Goal: Task Accomplishment & Management: Complete application form

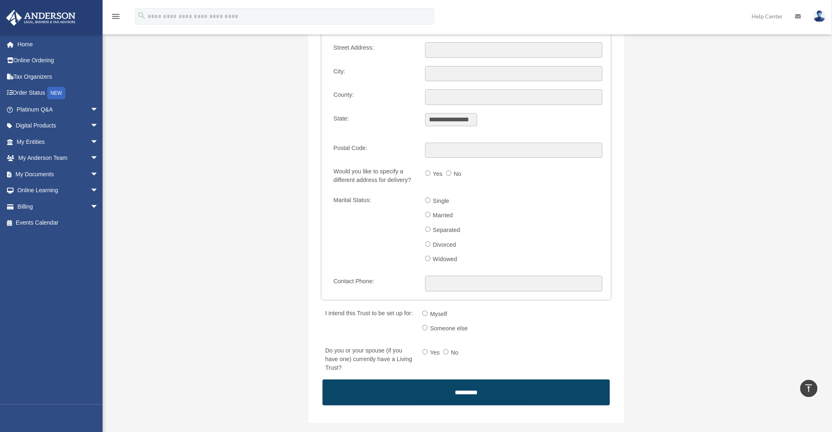
scroll to position [1228, 0]
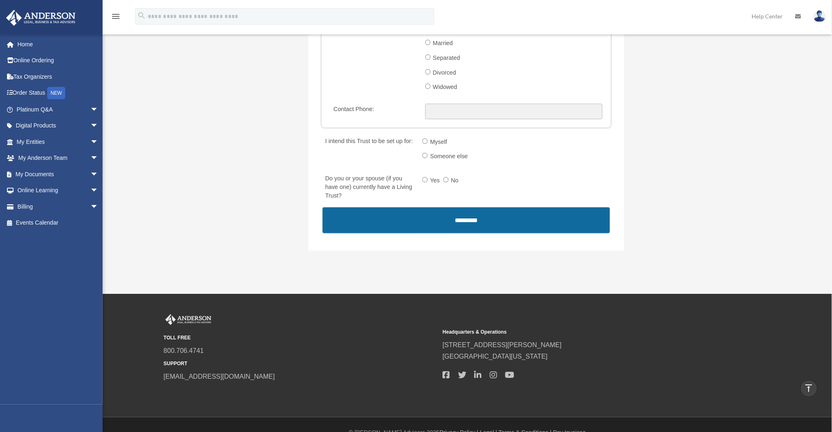
click at [461, 214] on input "*********" at bounding box center [466, 221] width 287 height 26
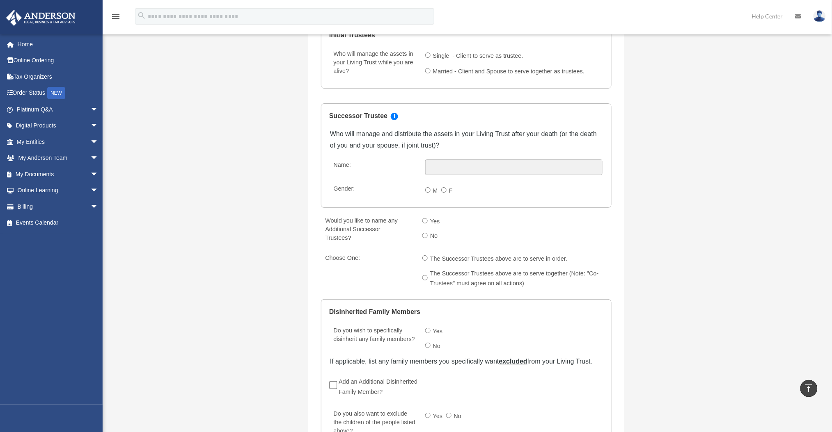
scroll to position [1036, 0]
